Goal: Task Accomplishment & Management: Manage account settings

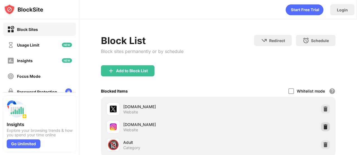
click at [326, 128] on img at bounding box center [326, 127] width 6 height 6
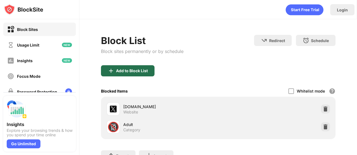
click at [124, 65] on div "Add to Block List" at bounding box center [128, 70] width 54 height 11
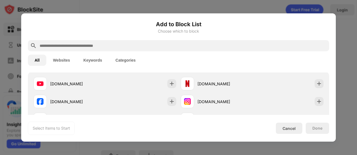
scroll to position [101, 0]
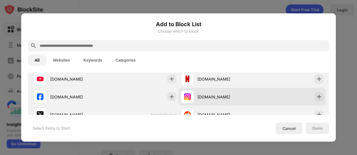
click at [200, 90] on div "instagram.com" at bounding box center [252, 97] width 147 height 18
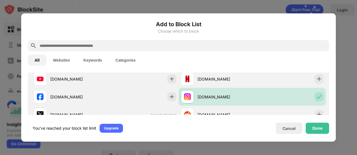
click at [328, 124] on div "Done" at bounding box center [317, 128] width 23 height 11
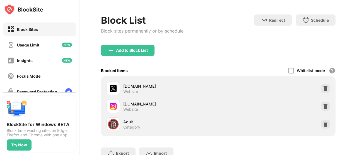
scroll to position [21, 0]
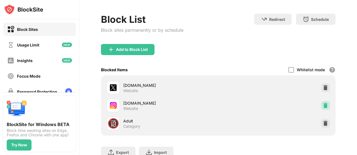
click at [324, 102] on div at bounding box center [325, 105] width 9 height 9
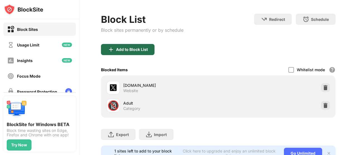
click at [145, 54] on div "Add to Block List" at bounding box center [128, 49] width 54 height 11
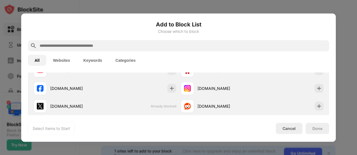
scroll to position [117, 0]
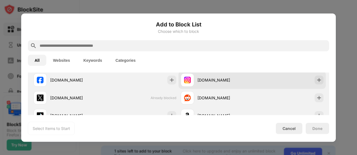
click at [247, 85] on div "instagram.com" at bounding box center [216, 79] width 71 height 13
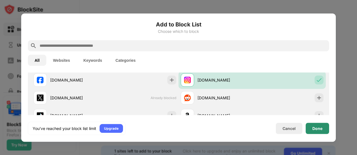
click at [313, 124] on div "Done" at bounding box center [317, 128] width 23 height 11
